Goal: Task Accomplishment & Management: Use online tool/utility

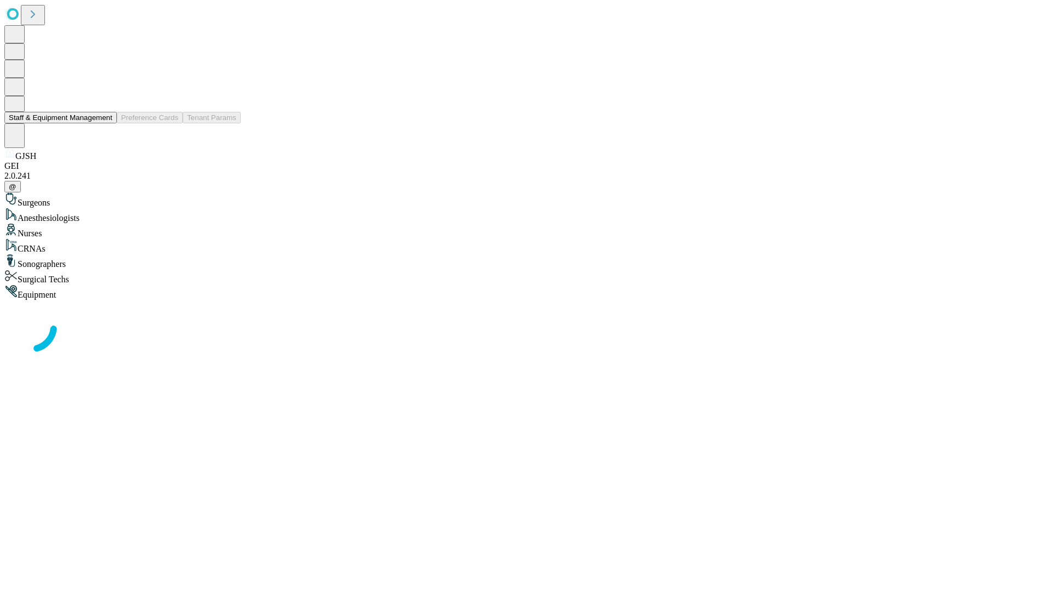
click at [105, 123] on button "Staff & Equipment Management" at bounding box center [60, 118] width 112 height 12
